Goal: Task Accomplishment & Management: Complete application form

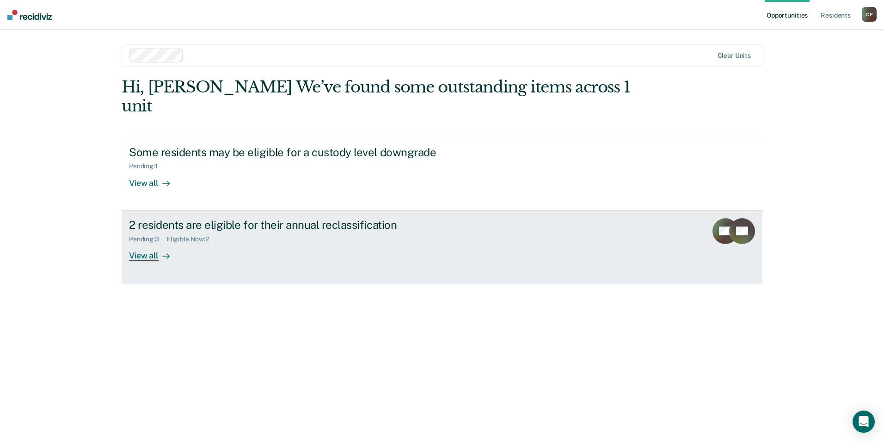
click at [241, 232] on div "Pending : 3 Eligible Now : 2" at bounding box center [291, 238] width 325 height 12
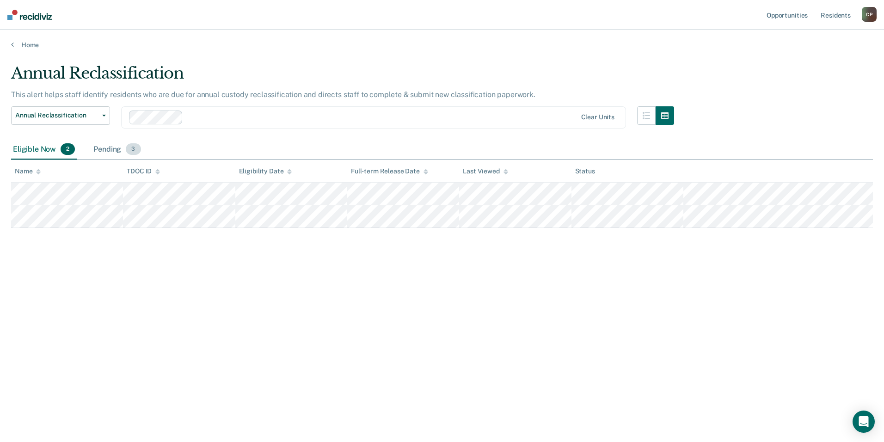
click at [121, 150] on div "Pending 3" at bounding box center [117, 150] width 51 height 20
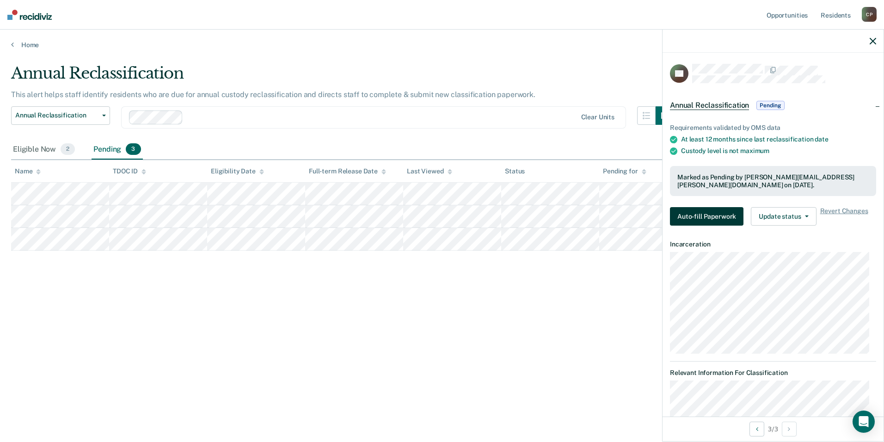
click at [686, 212] on button "Auto-fill Paperwork" at bounding box center [707, 216] width 74 height 18
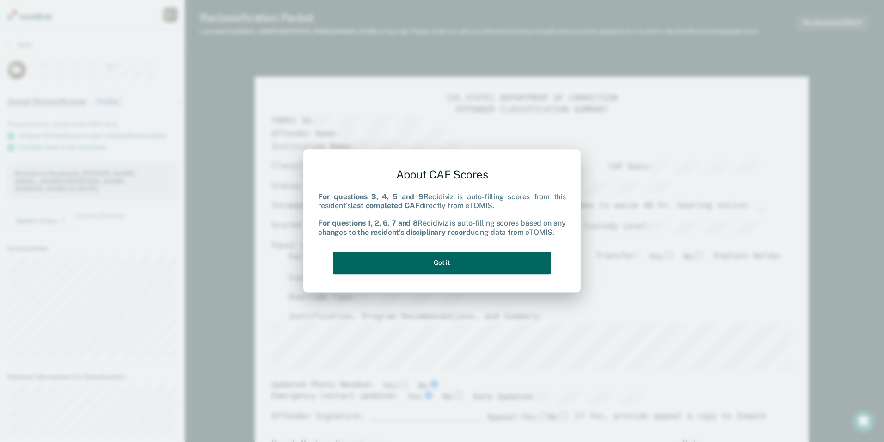
click at [432, 256] on button "Got it" at bounding box center [442, 263] width 218 height 23
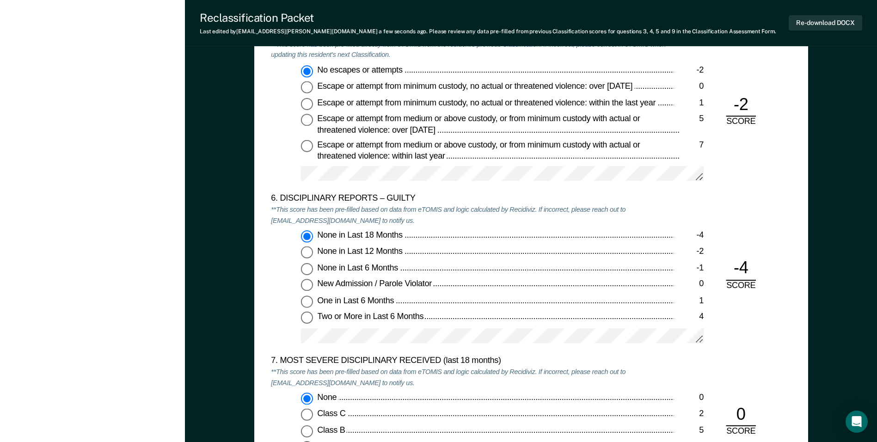
scroll to position [1572, 0]
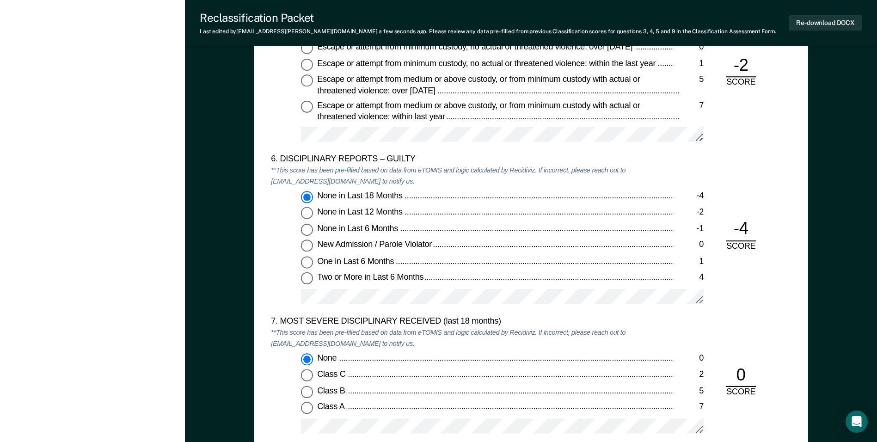
click at [305, 215] on input "None in Last 12 Months -2" at bounding box center [307, 214] width 12 height 12
type textarea "x"
radio input "false"
radio input "true"
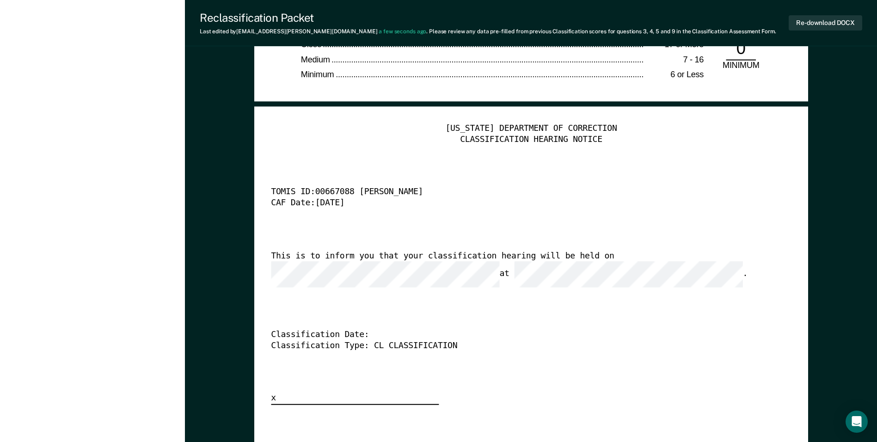
scroll to position [2220, 0]
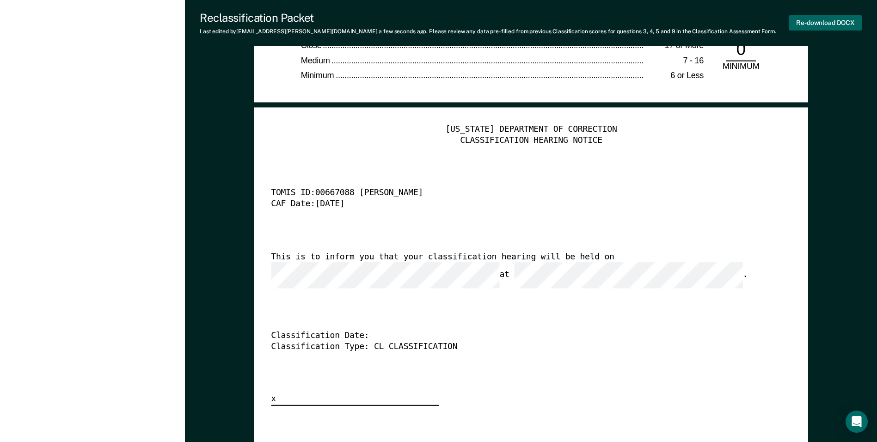
click at [804, 25] on button "Re-download DOCX" at bounding box center [826, 22] width 74 height 15
type textarea "x"
